Goal: Register for event/course

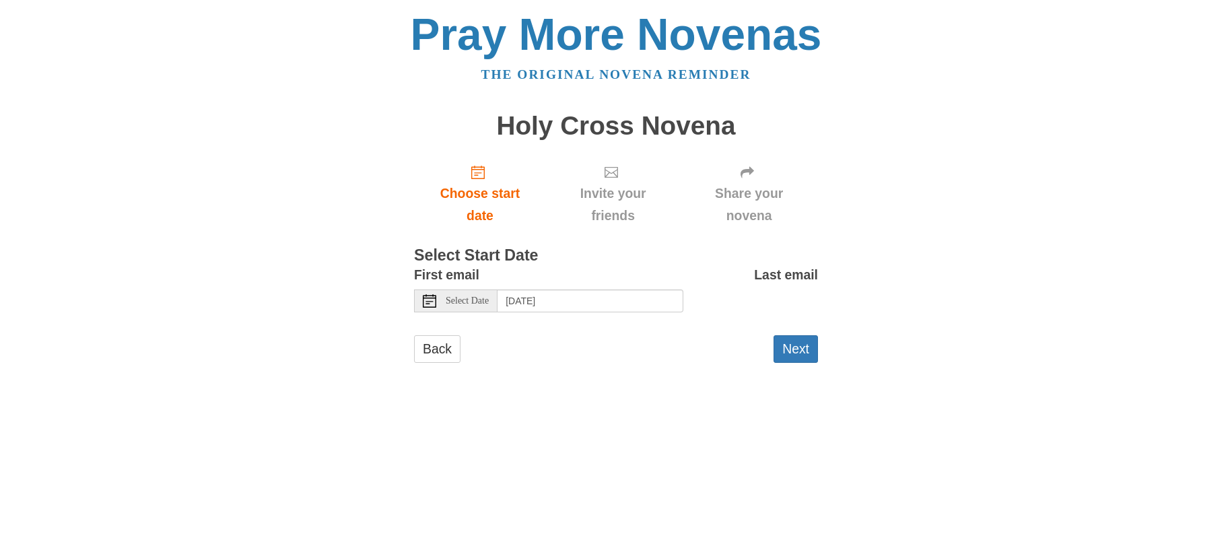
click at [488, 300] on span "Select Date" at bounding box center [467, 300] width 43 height 9
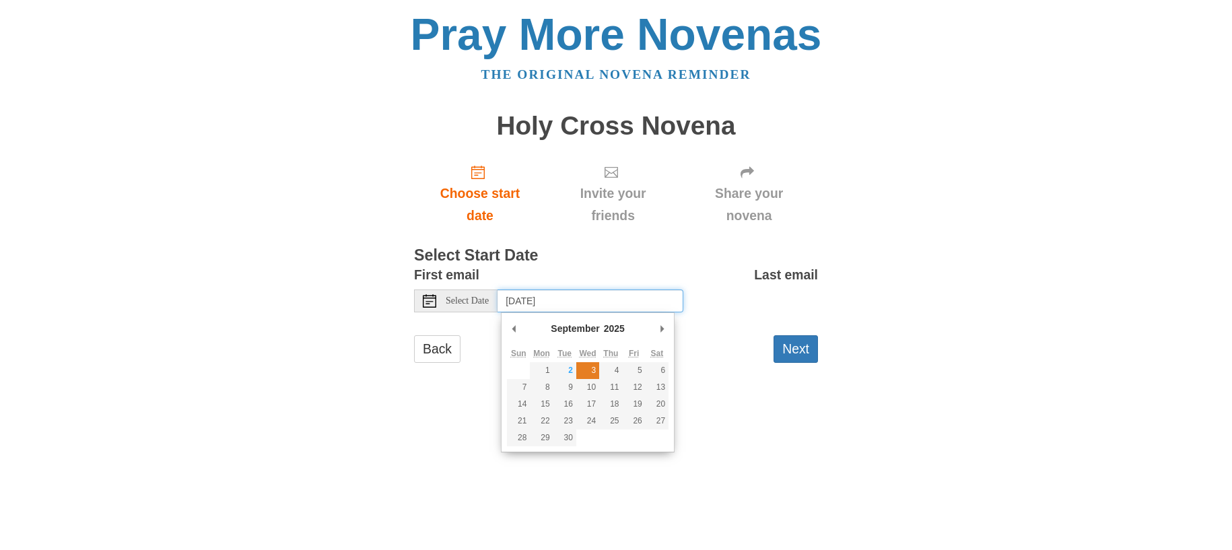
type input "Wednesday, September 3rd"
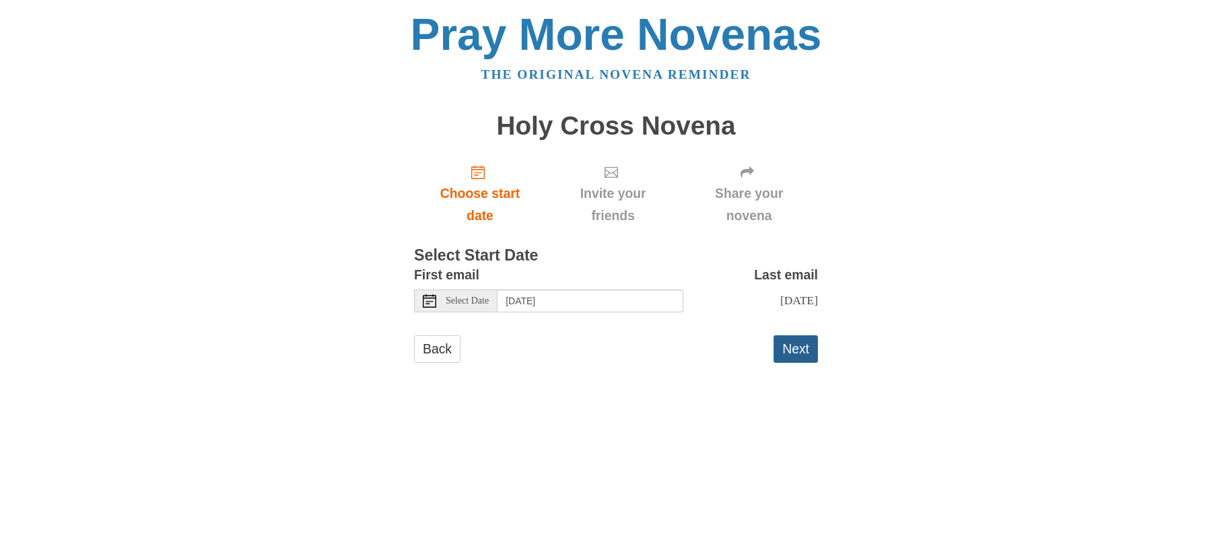
click at [795, 347] on button "Next" at bounding box center [796, 349] width 44 height 28
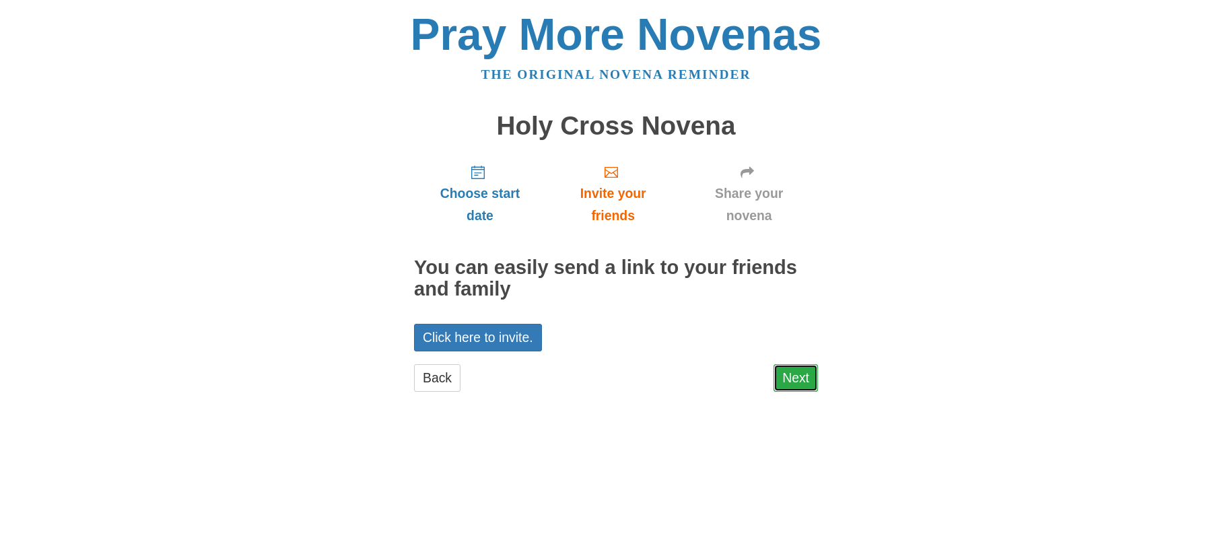
click at [789, 377] on link "Next" at bounding box center [796, 378] width 44 height 28
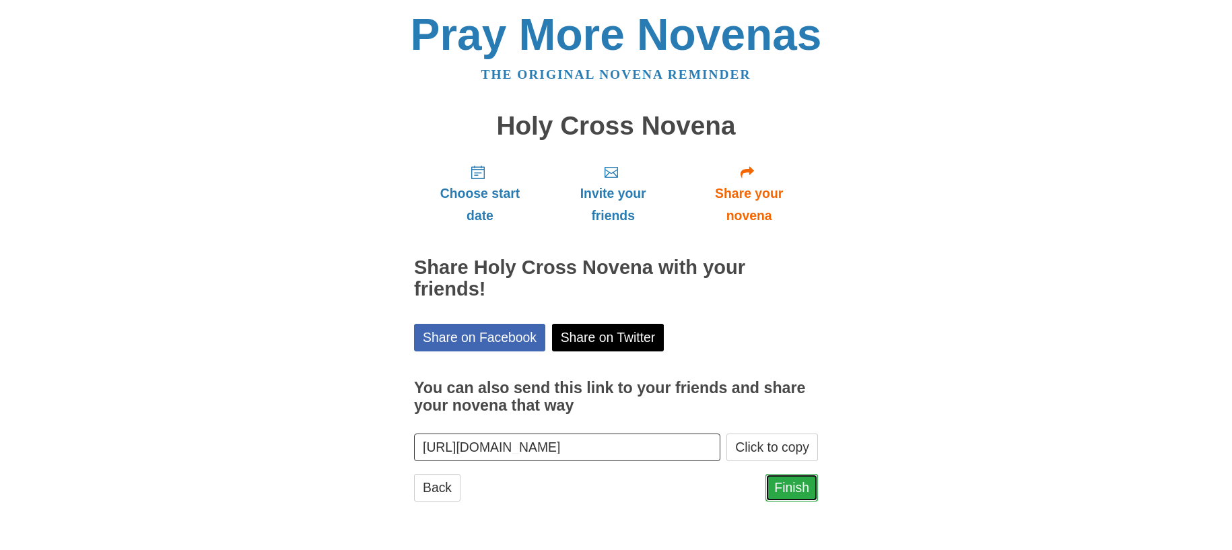
click at [792, 484] on link "Finish" at bounding box center [792, 488] width 53 height 28
